Goal: Register for event/course

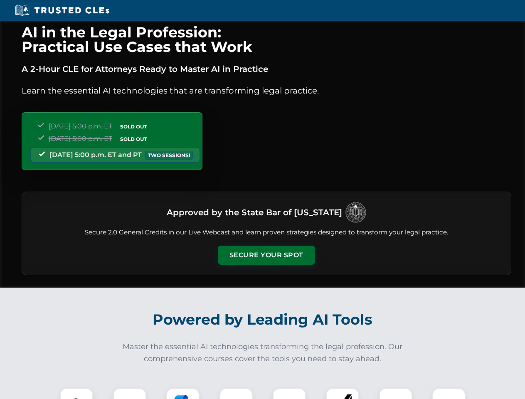
click at [266, 255] on button "Secure Your Spot" at bounding box center [266, 255] width 97 height 19
click at [76, 394] on img at bounding box center [76, 405] width 24 height 24
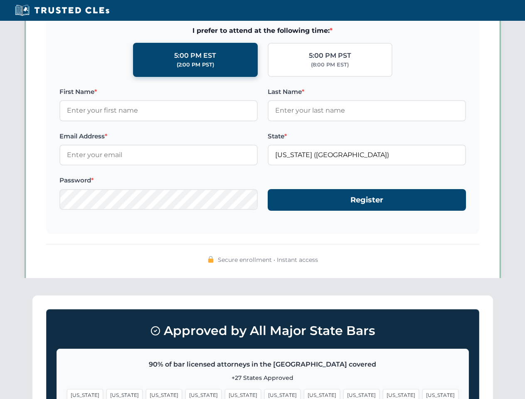
click at [304, 394] on span "[US_STATE]" at bounding box center [322, 395] width 36 height 12
click at [383, 394] on span "[US_STATE]" at bounding box center [401, 395] width 36 height 12
